Goal: Communication & Community: Ask a question

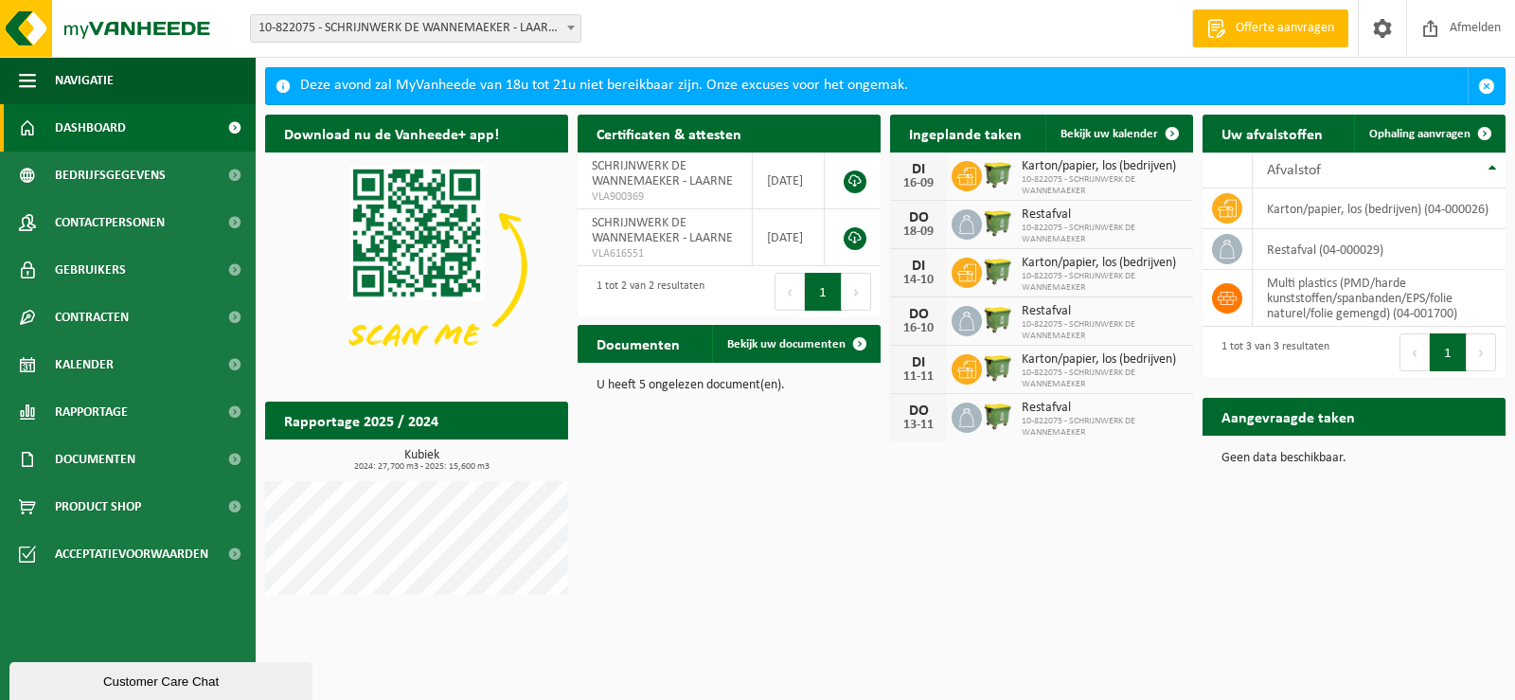
click at [900, 552] on div "Download nu de Vanheede+ app! Verberg Certificaten & attesten Bekijk uw certifi…" at bounding box center [885, 359] width 1250 height 508
click at [1104, 133] on span "Bekijk uw kalender" at bounding box center [1109, 134] width 98 height 12
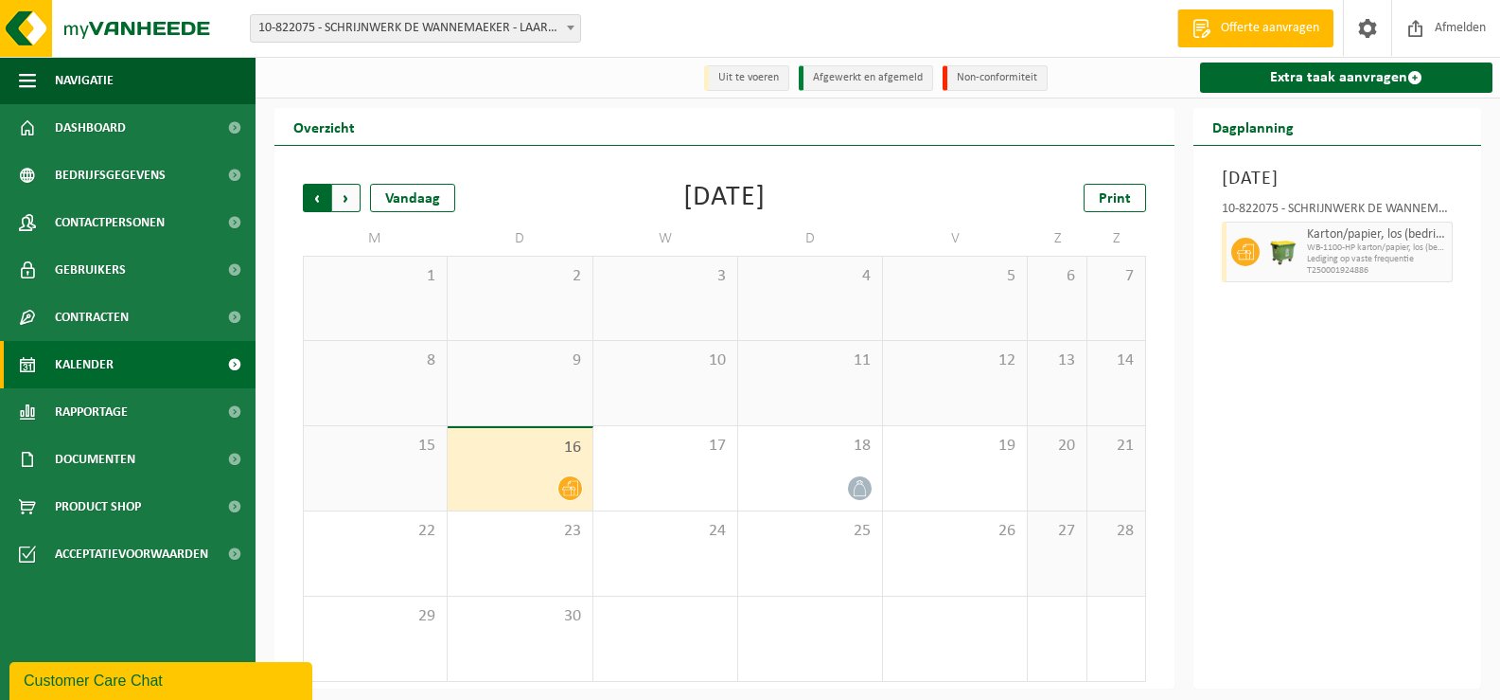
click at [345, 199] on span "Volgende" at bounding box center [346, 198] width 28 height 28
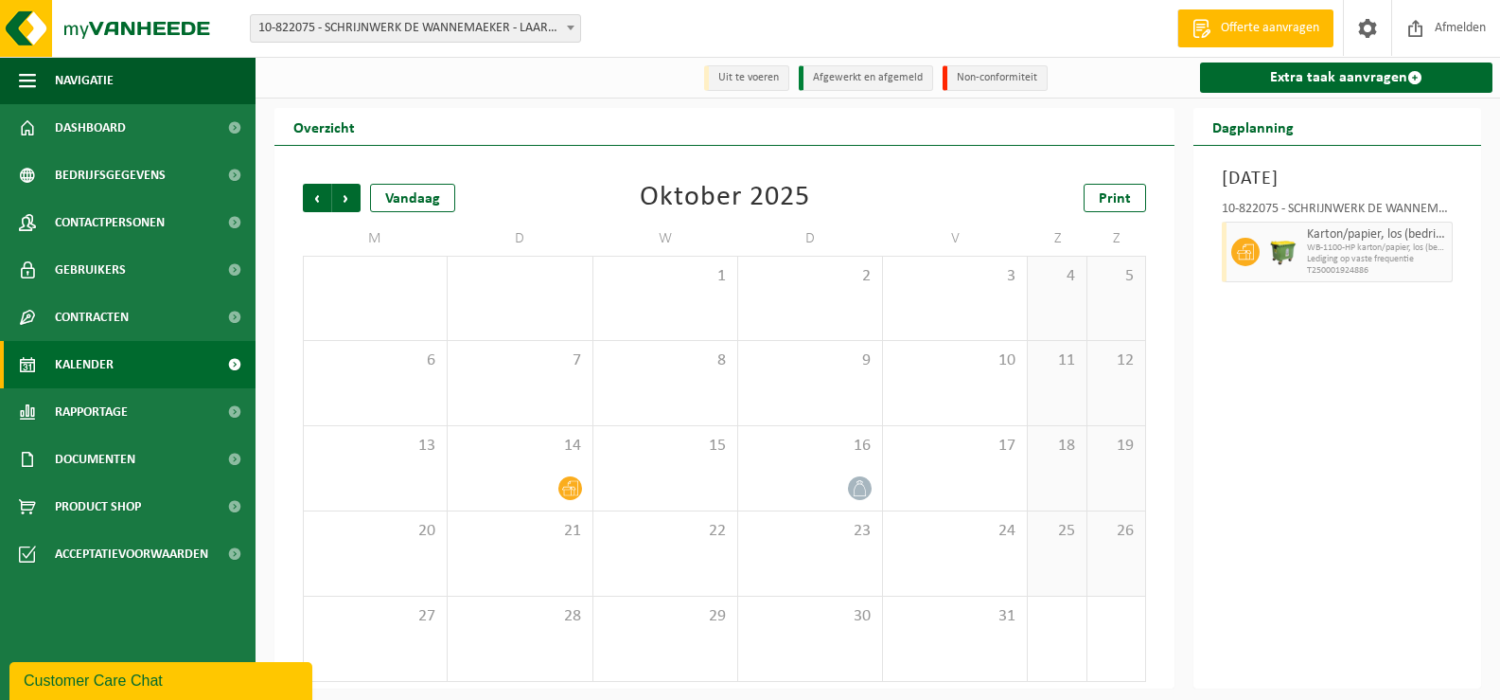
scroll to position [2, 0]
click at [353, 206] on span "Volgende" at bounding box center [346, 197] width 28 height 28
click at [312, 203] on span "Vorige" at bounding box center [317, 197] width 28 height 28
click at [311, 203] on span "Vorige" at bounding box center [317, 197] width 28 height 28
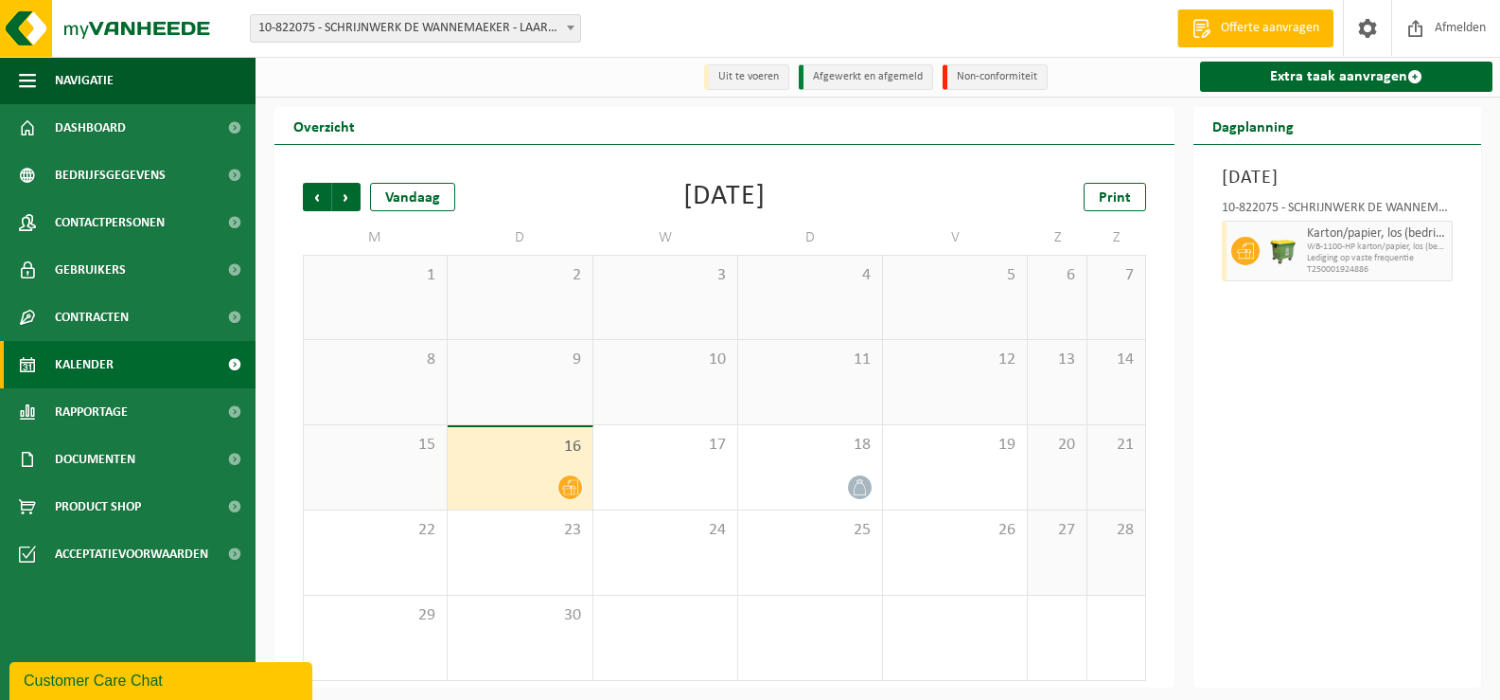
scroll to position [0, 0]
click at [117, 678] on div "Customer Care Chat" at bounding box center [161, 680] width 275 height 23
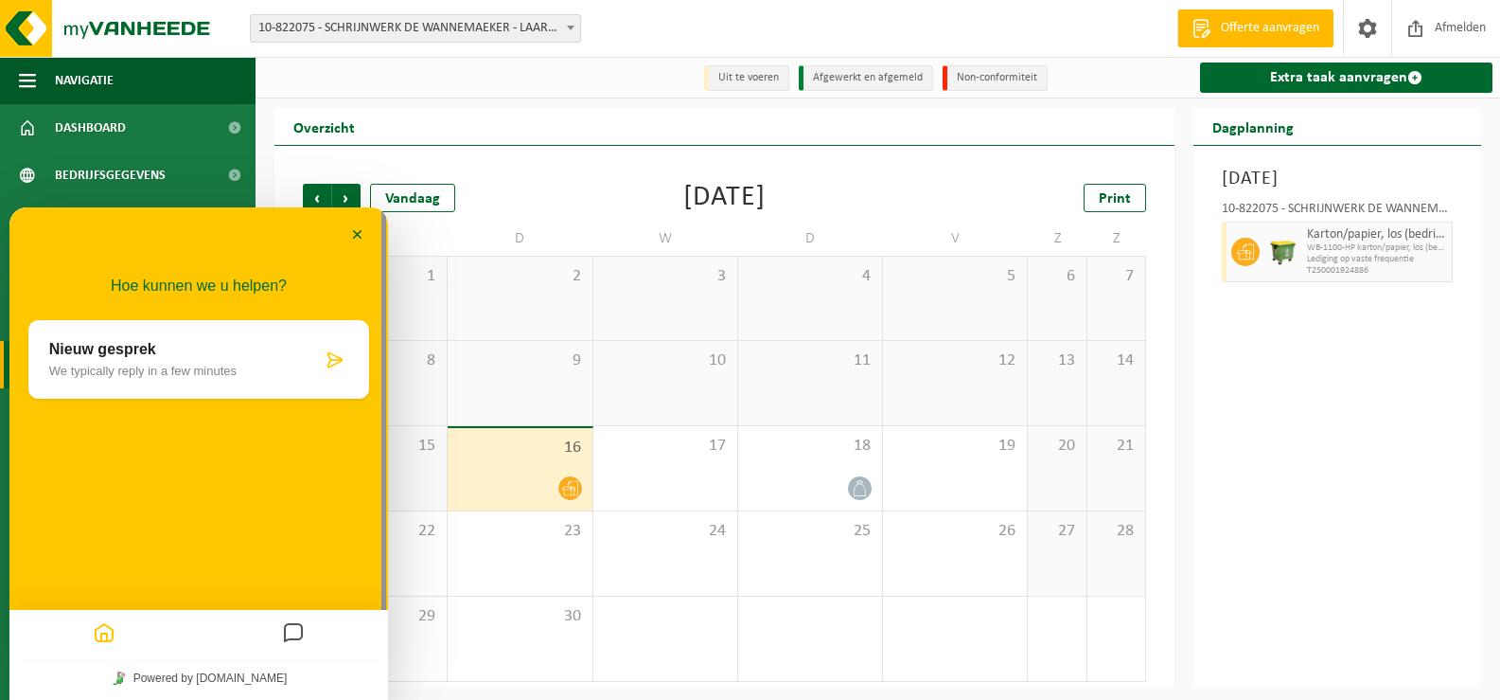
click at [144, 338] on div "Nieuw gesprek We typically reply in a few minutes" at bounding box center [198, 359] width 341 height 79
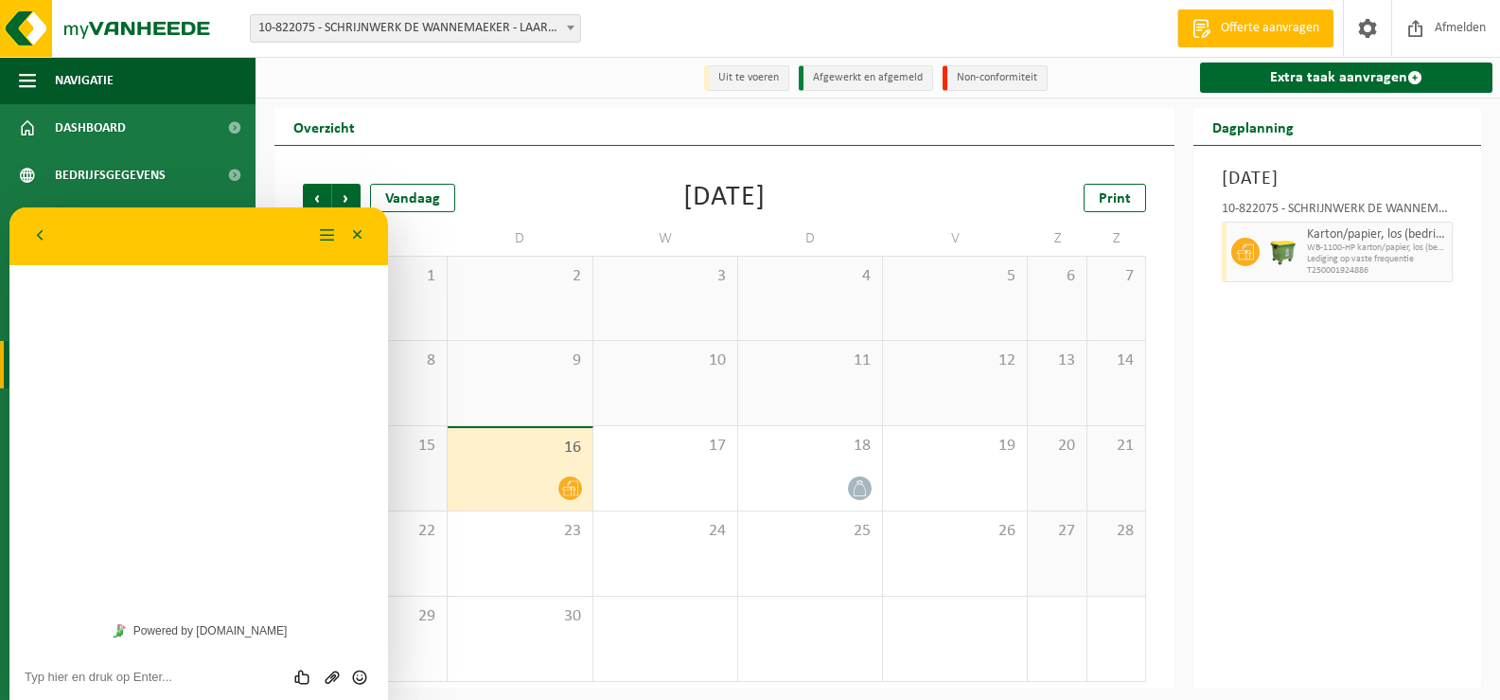
click at [106, 683] on textarea at bounding box center [199, 676] width 348 height 15
type textarea "dag"
type textarea "o"
type textarea "mijn contract stopt bij jullie in september"
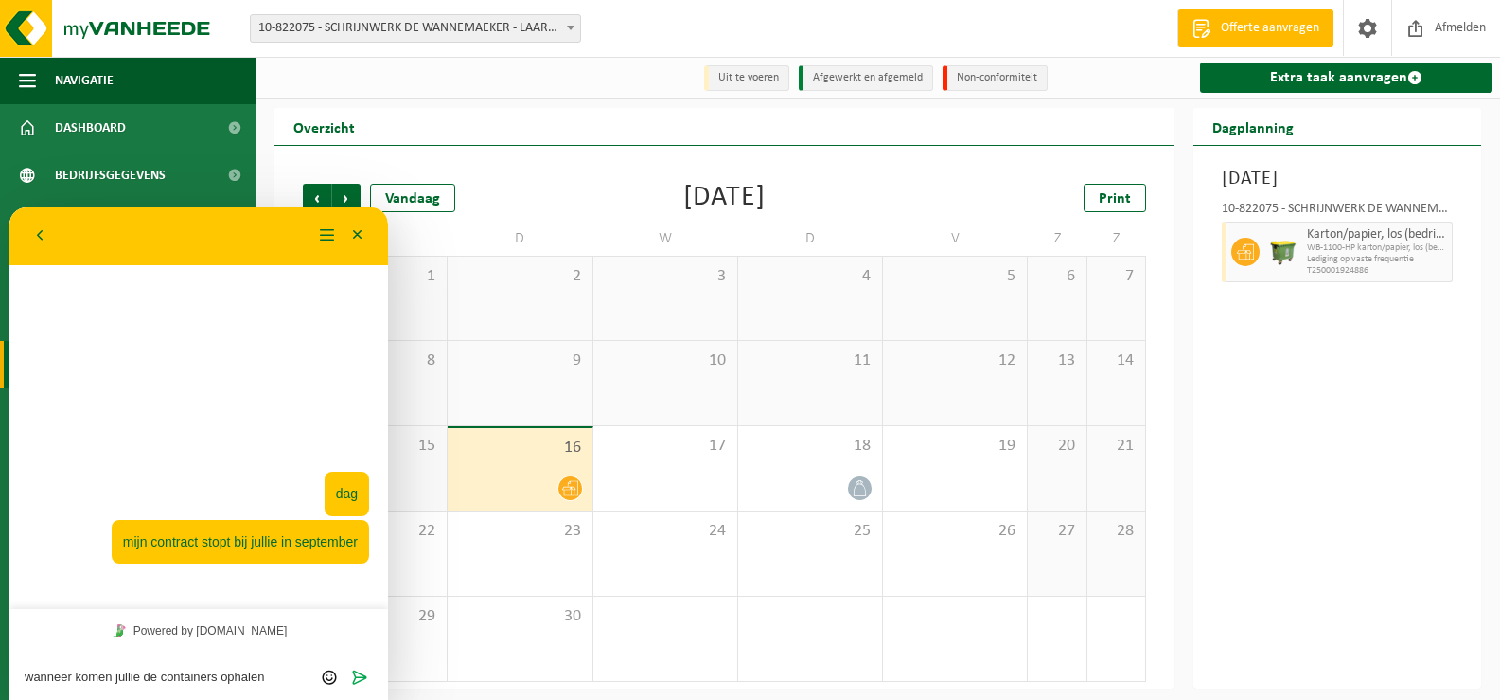
type textarea "wanneer komen jullie de containers ophalen?"
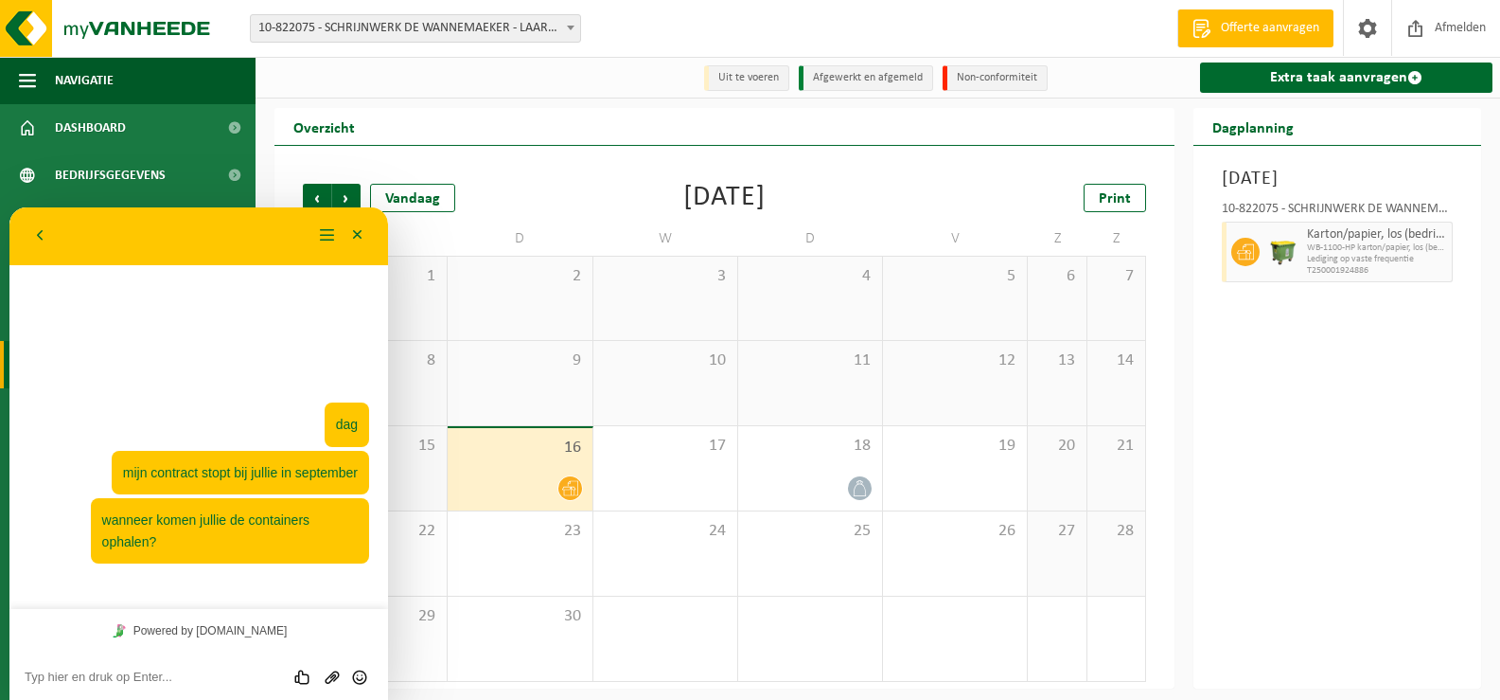
click at [220, 671] on textarea at bounding box center [199, 676] width 348 height 15
click at [63, 27] on img at bounding box center [113, 28] width 227 height 57
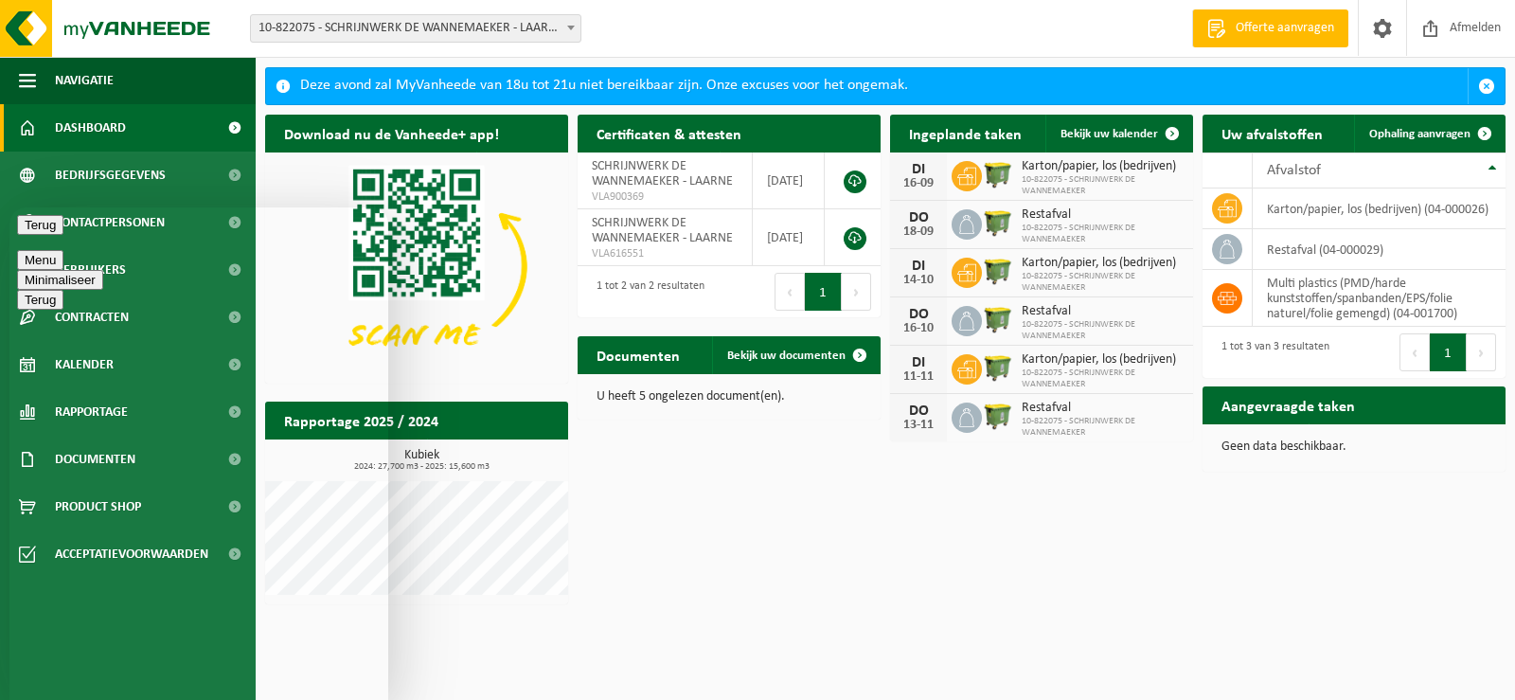
click at [774, 556] on div "Download nu de Vanheede+ app! Verberg Certificaten & attesten Bekijk uw certifi…" at bounding box center [885, 359] width 1250 height 508
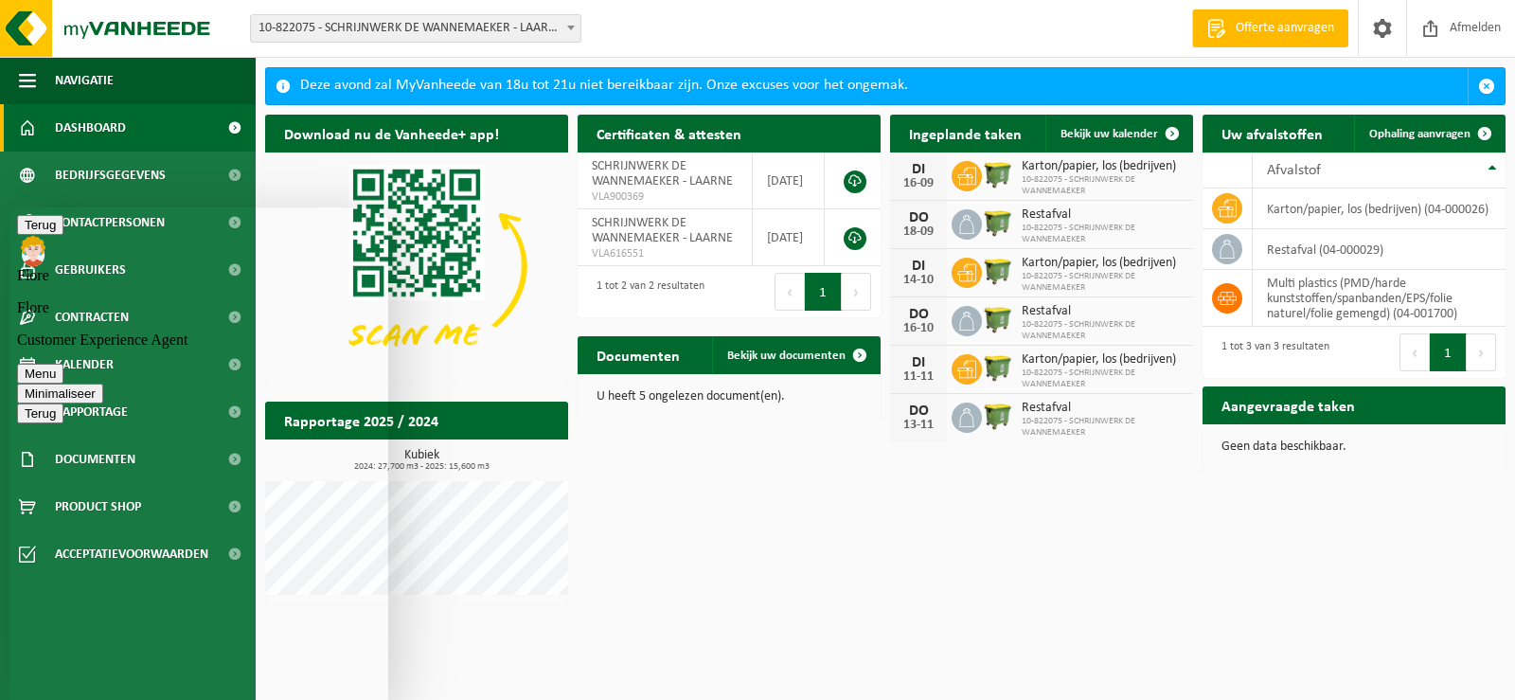
scroll to position [27, 0]
type textarea "opzeg van 6maand, normaal september liep dit af"
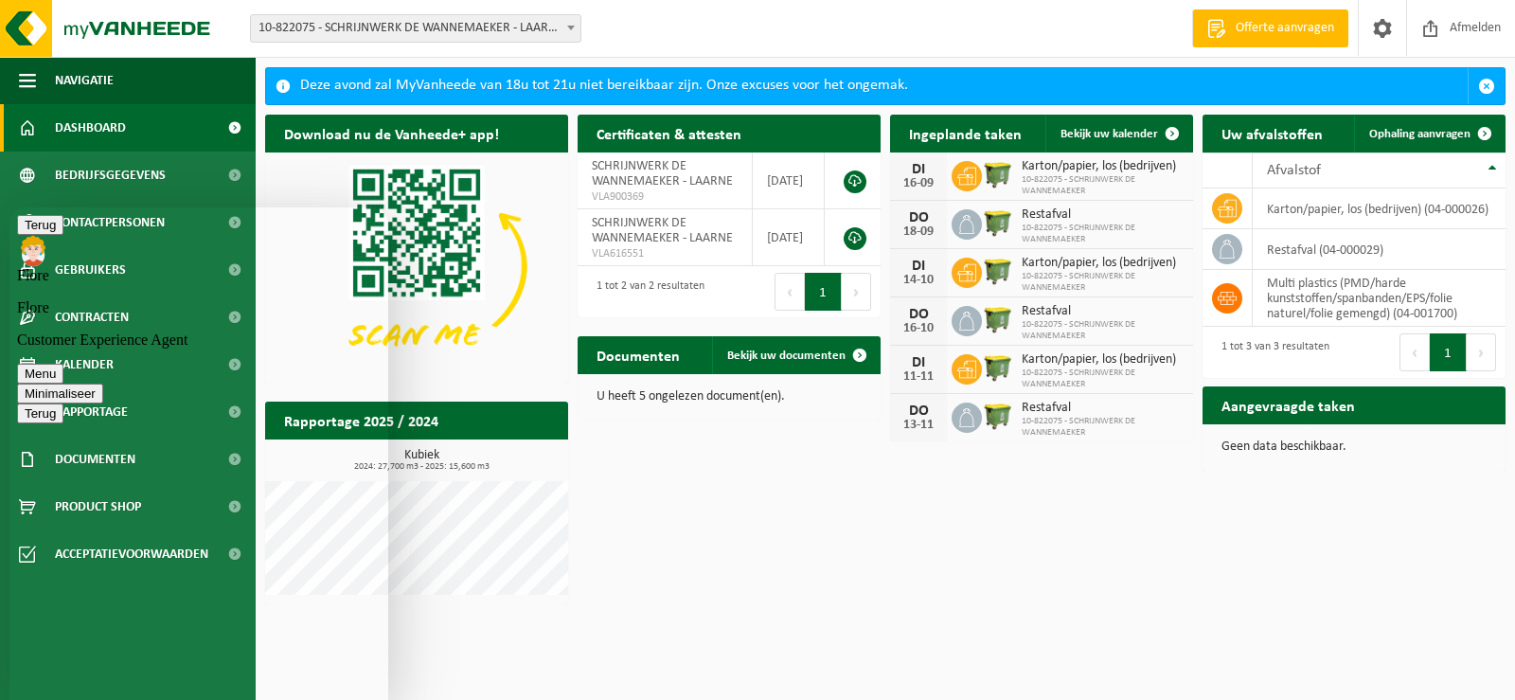
type textarea "Ik had graag de datum geweten"
type textarea "ok bedankt"
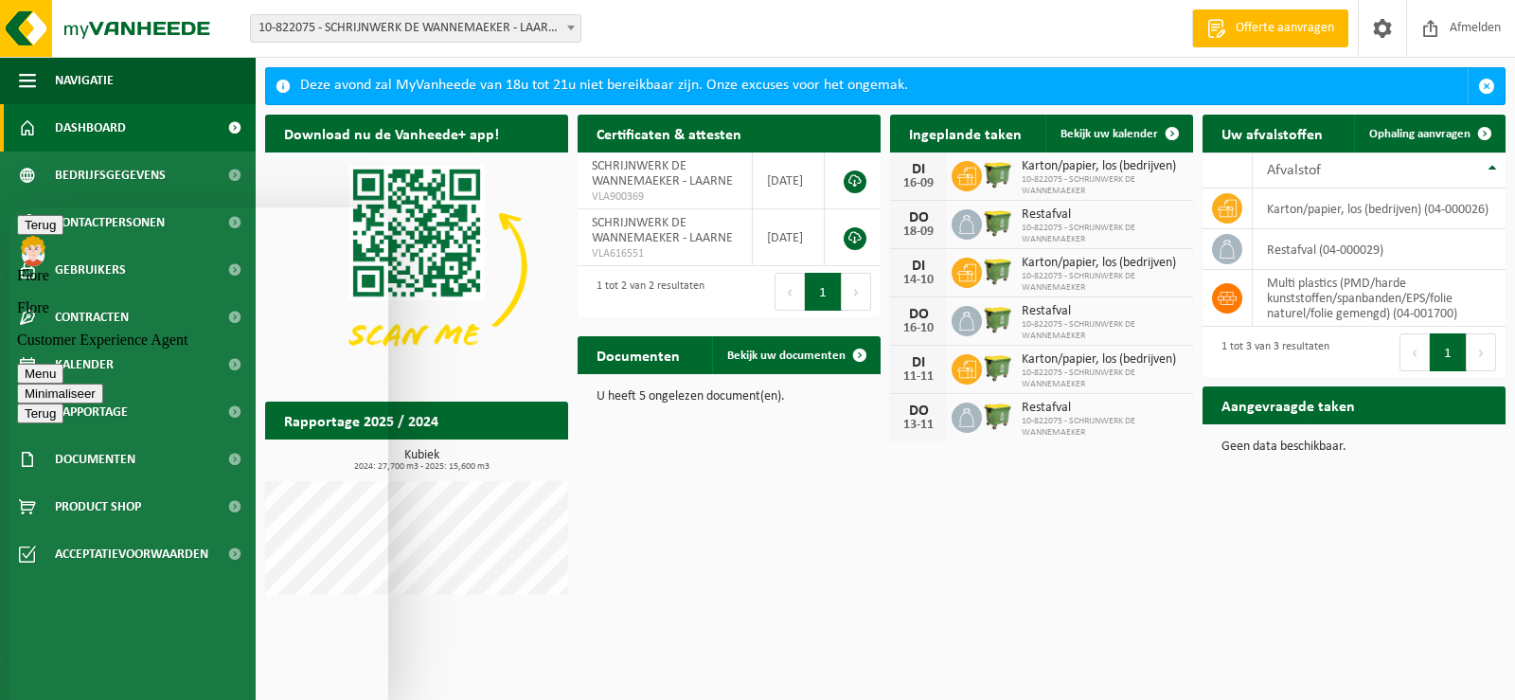
scroll to position [537, 0]
click at [908, 533] on div "Download nu de Vanheede+ app! Verberg Certificaten & attesten Bekijk uw certifi…" at bounding box center [885, 359] width 1250 height 508
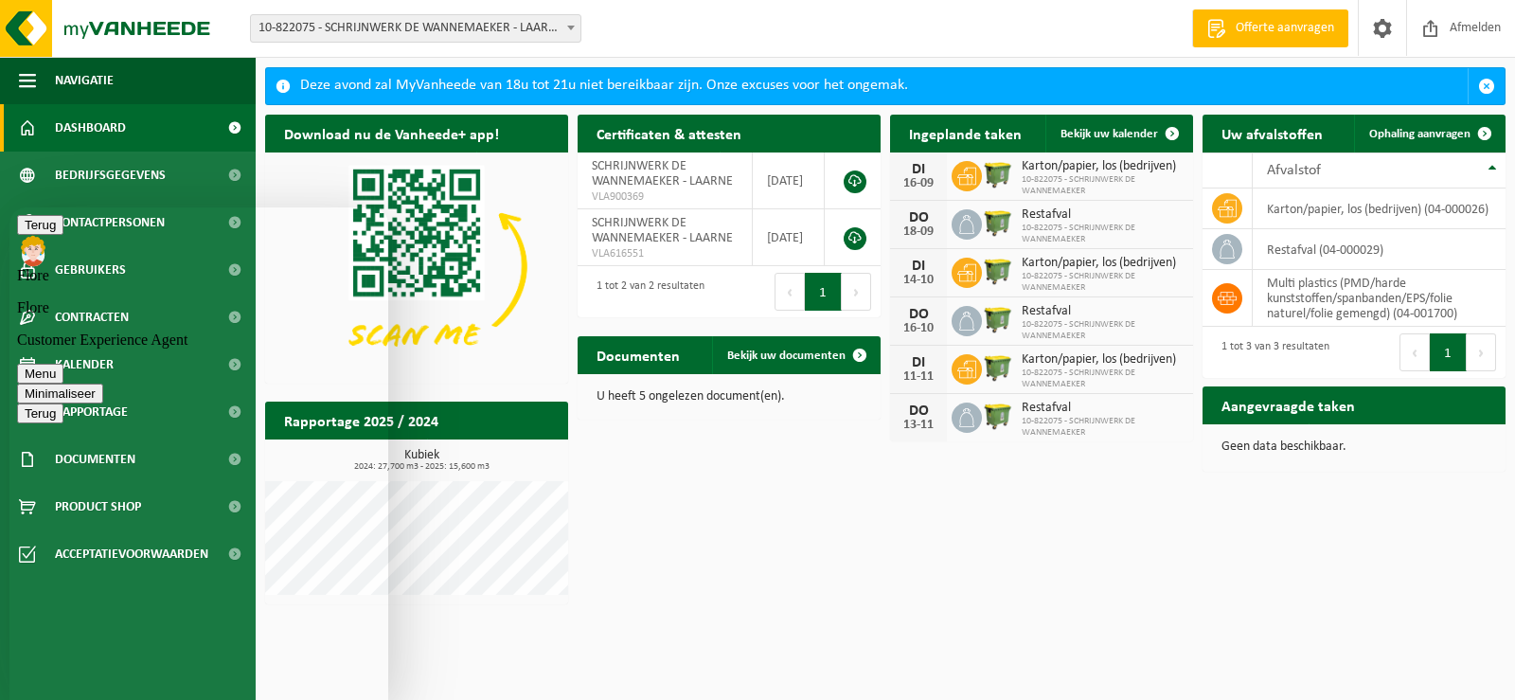
type textarea "ze komen ze deze week leegmaken, dus is ideaal"
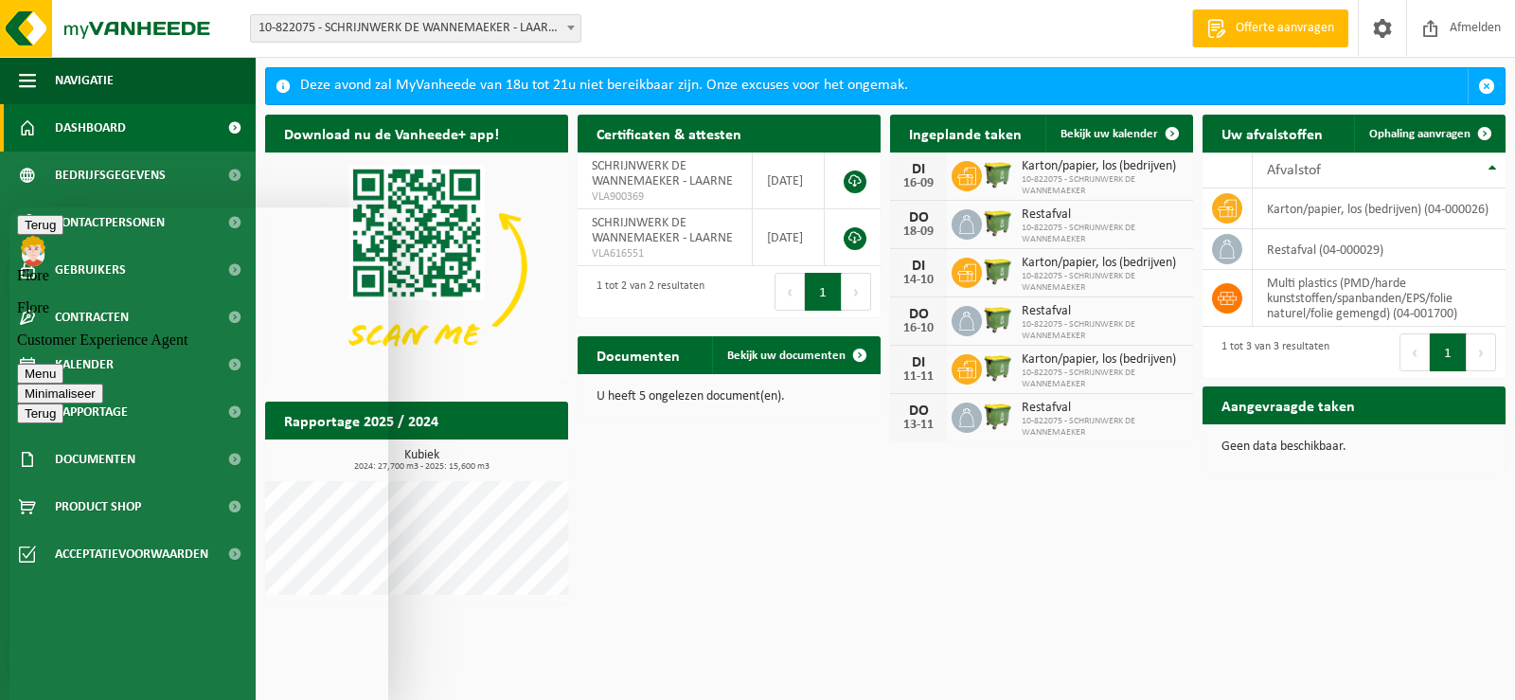
type textarea "ze staan al 6maand buiten, dus ze kunnen alijd opgehaald of geleegd worden"
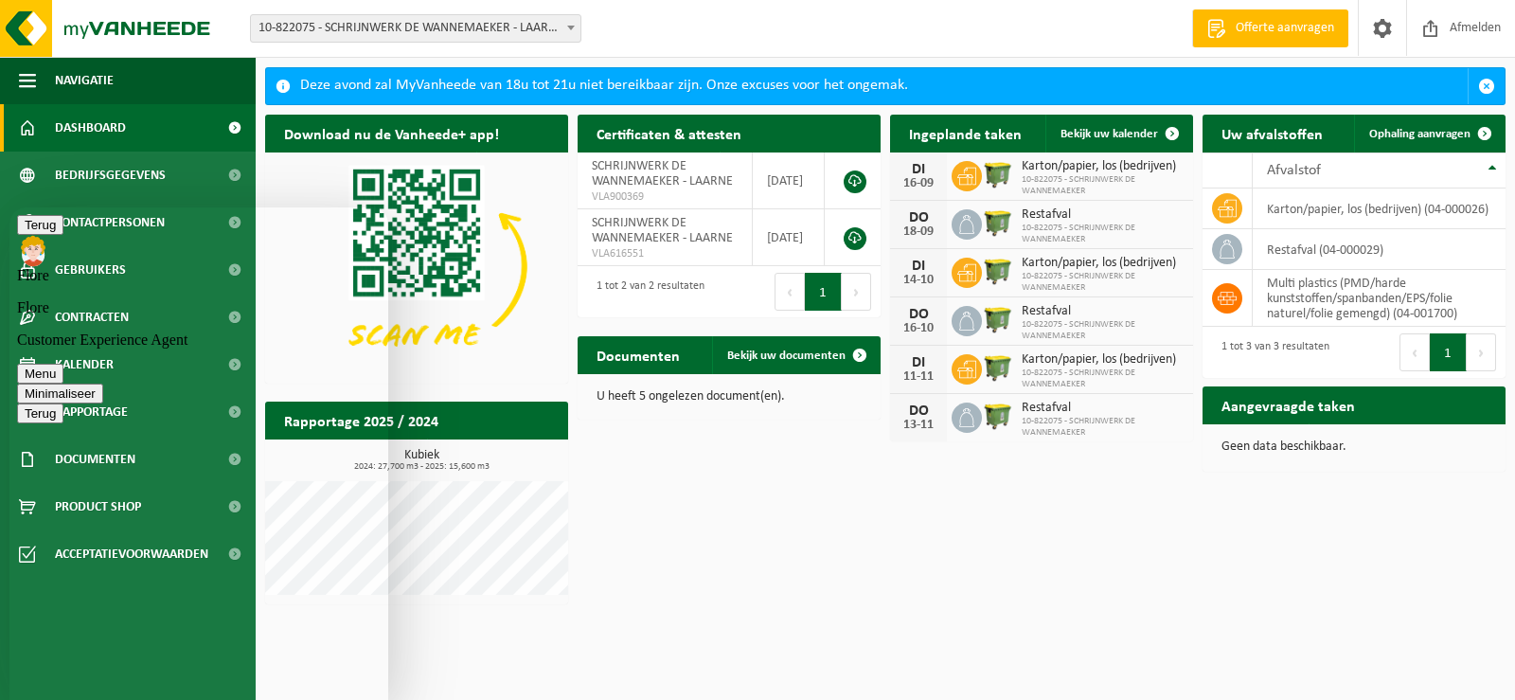
scroll to position [919, 0]
type textarea "ze zijn nog niet geweest, maar misschien straks nog"
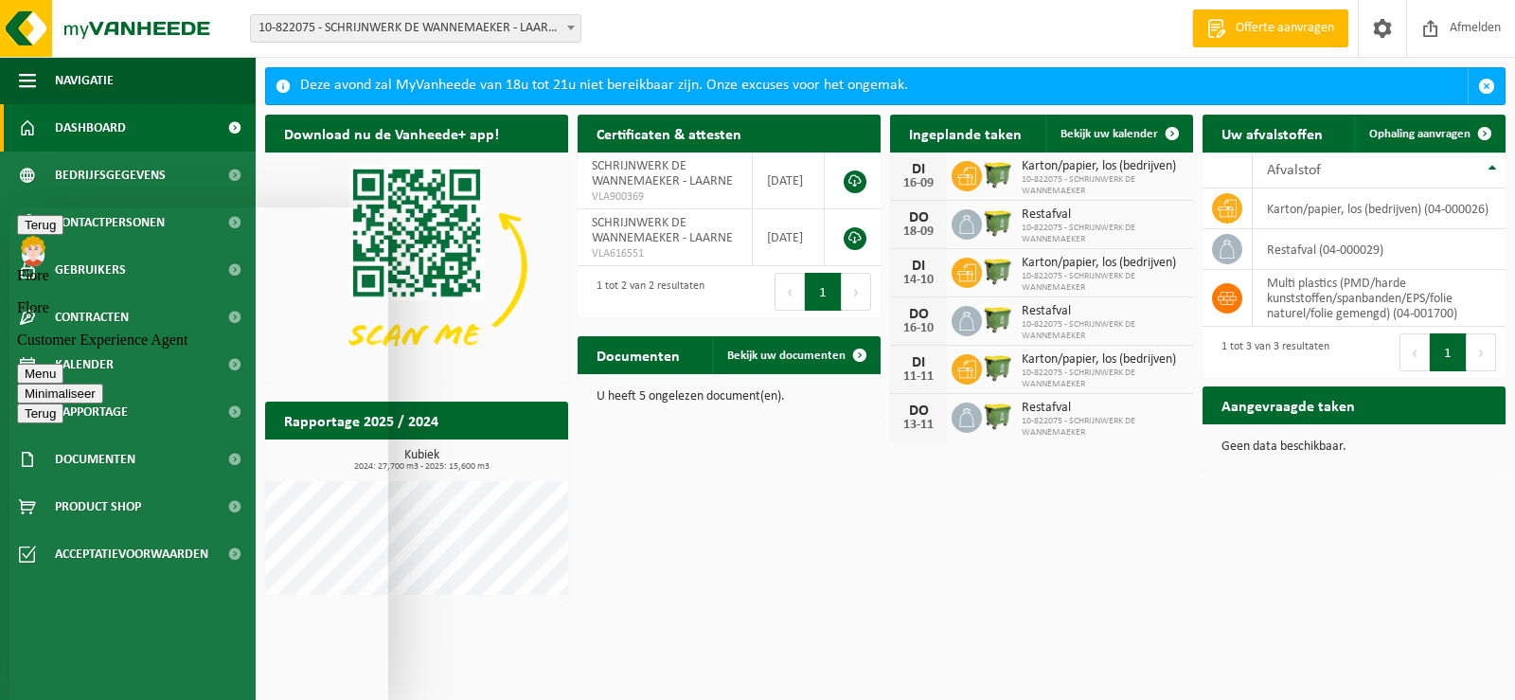
type textarea "alle serieus"
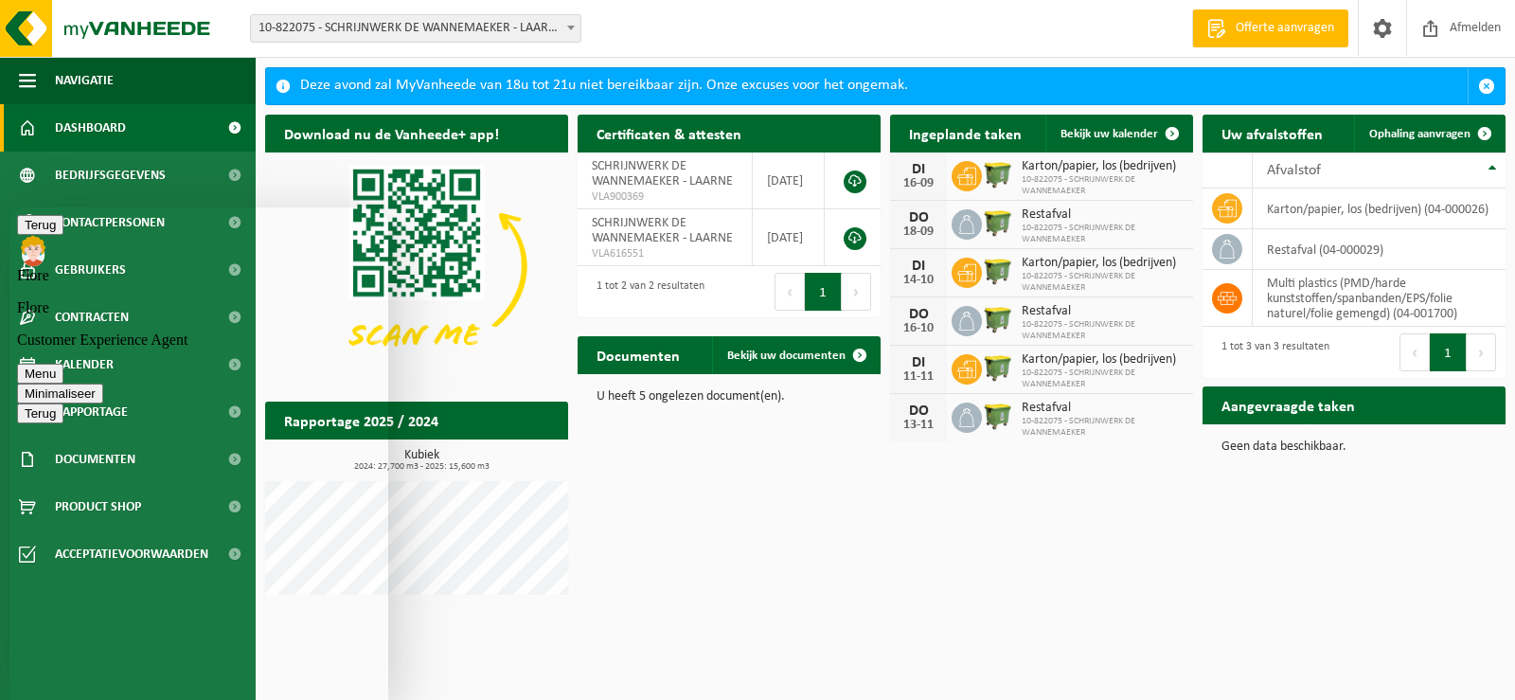
type textarea "en vorige maand zie ik hem oprijden en terug vertrekken"
type textarea "ze staan al 6maand buiten naast elkaar, het restafval lukt wel om op te halen..."
type textarea "8u42, ik heb niemand gezien ik was er om 7u30"
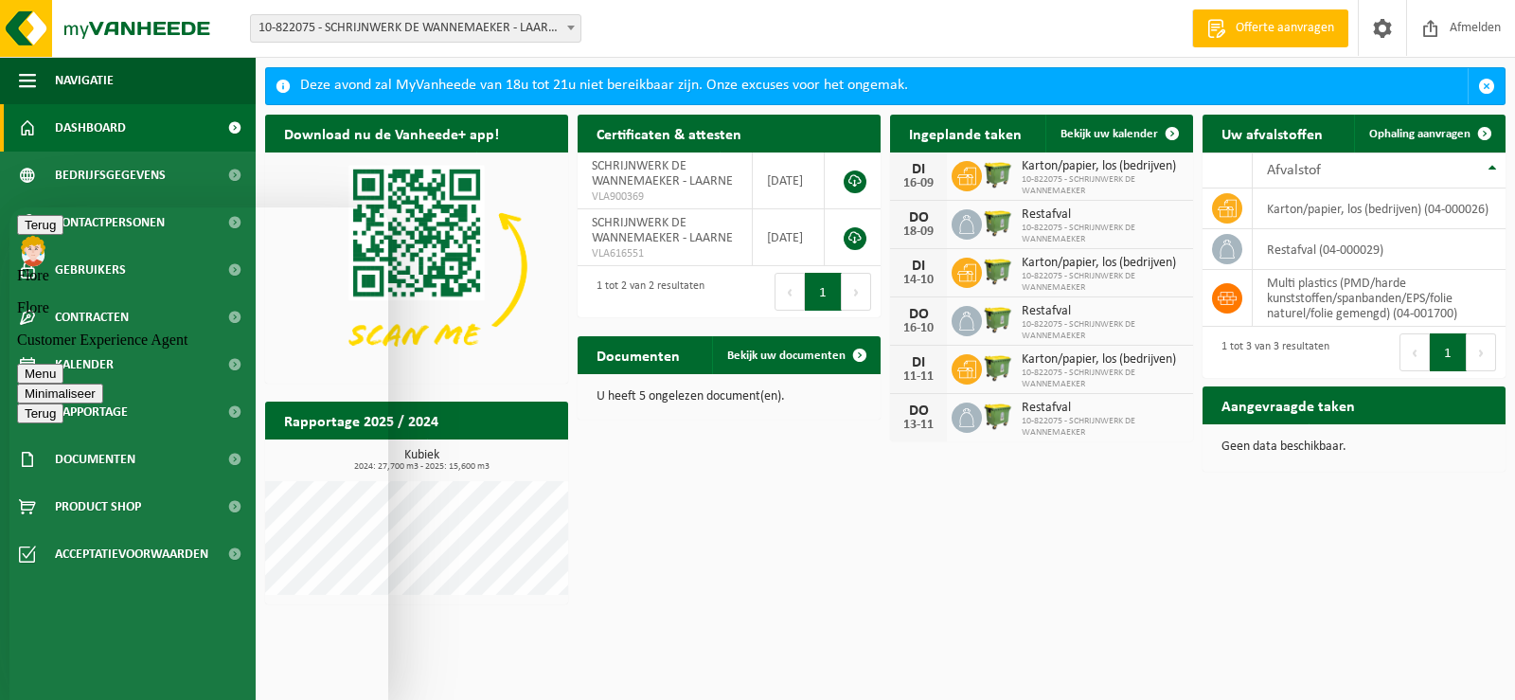
scroll to position [1706, 0]
type textarea "ok bedankt"
type textarea "is dan wel 2x hetzelfde voor het karton, vorige maand hebben de mannen van het …"
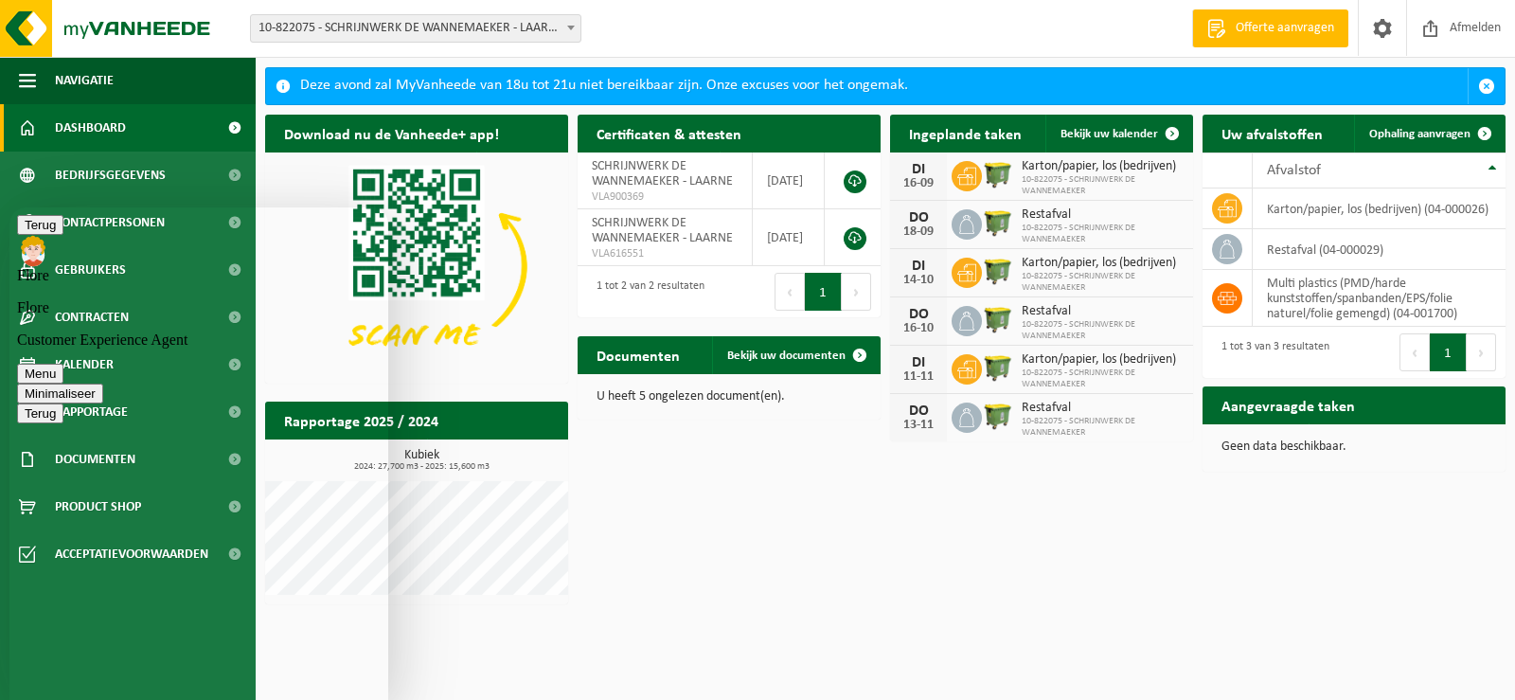
type textarea "in diezelfde vrachtwagen en rit..."
type textarea "j"
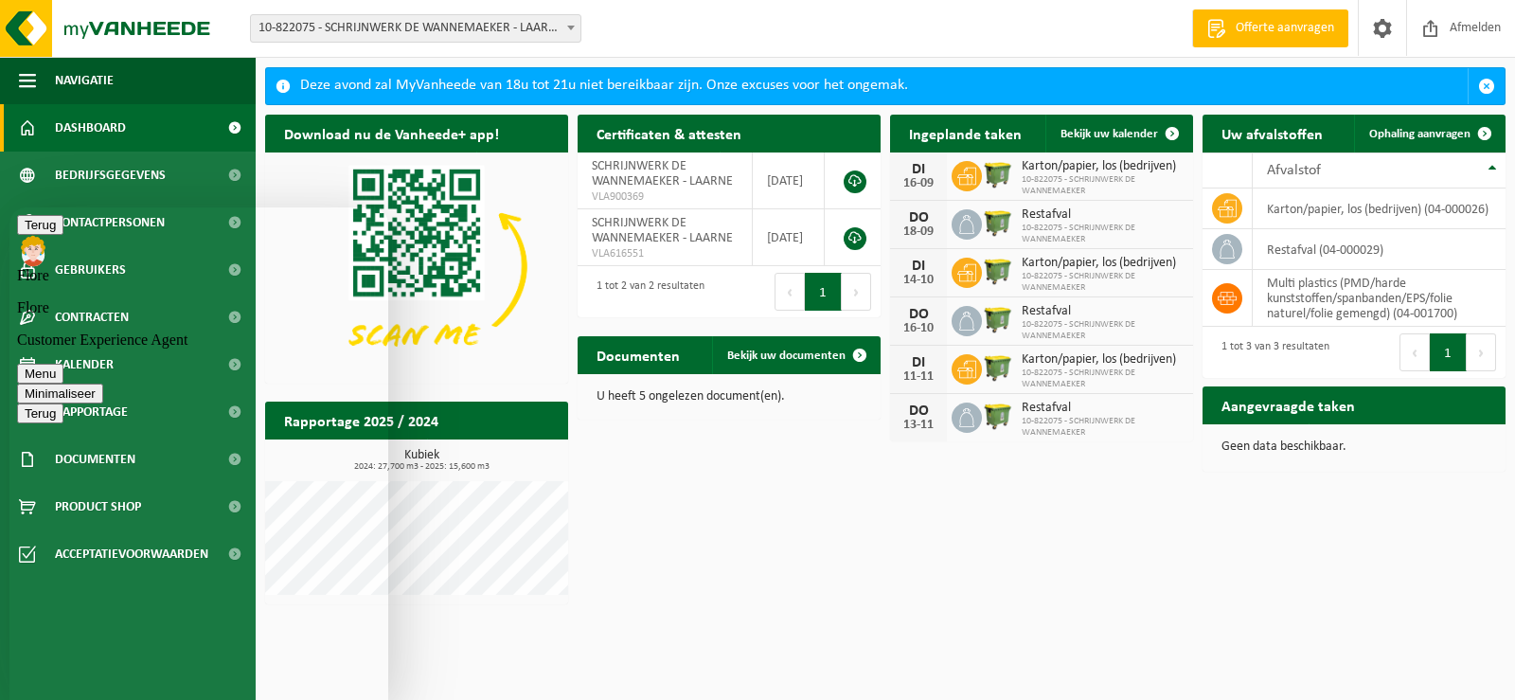
type textarea "ja geen probleem"
type textarea "aangezien het contract stopt voor het karton en het restafval, stopt het dan oo…"
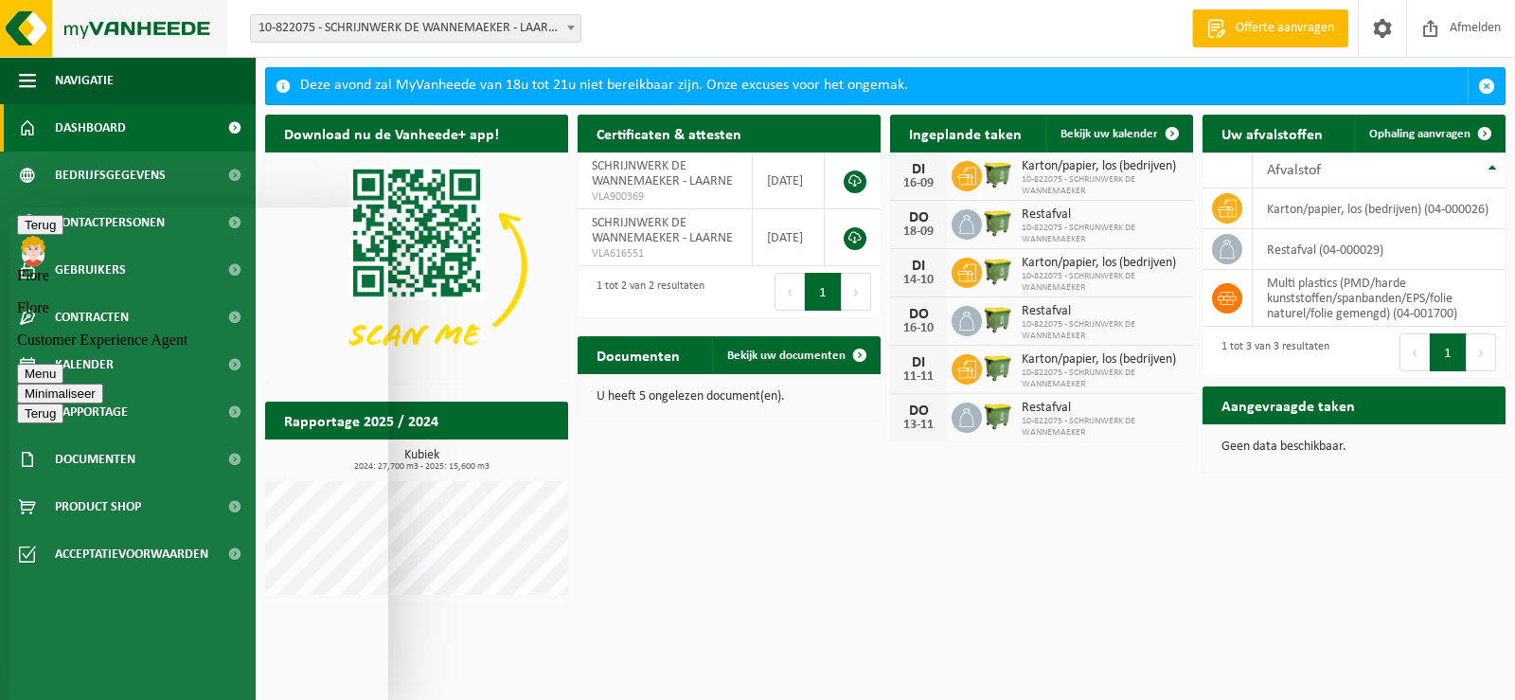
scroll to position [2722, 0]
type textarea "goed"
